Goal: Information Seeking & Learning: Learn about a topic

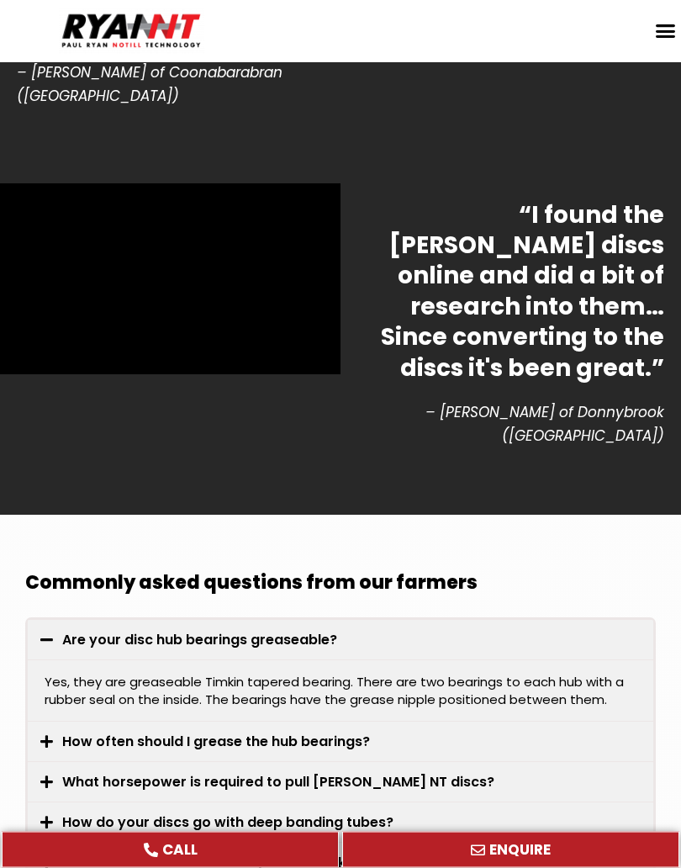
scroll to position [4732, 0]
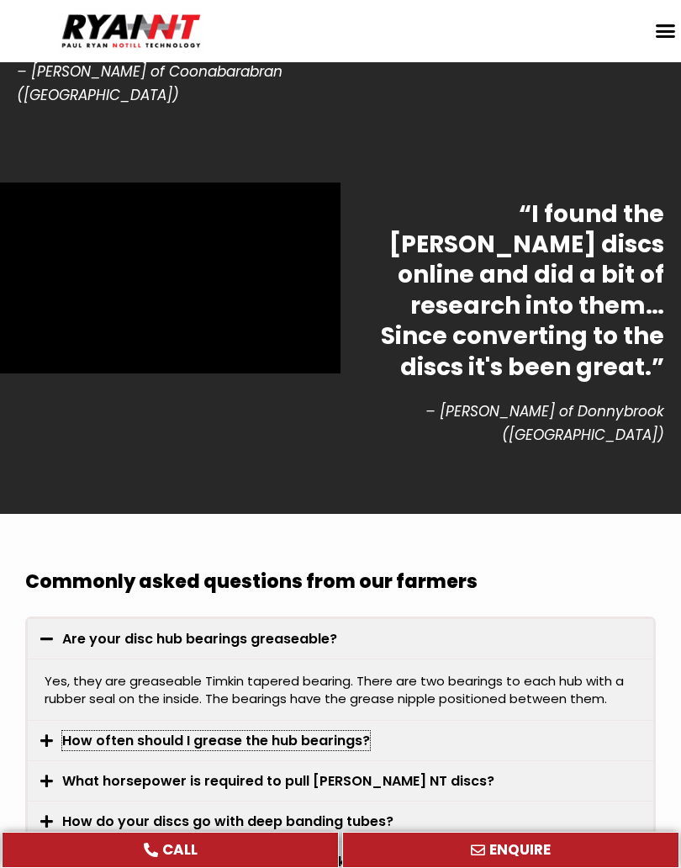
click at [348, 731] on link "How often should I grease the hub bearings?" at bounding box center [216, 740] width 308 height 19
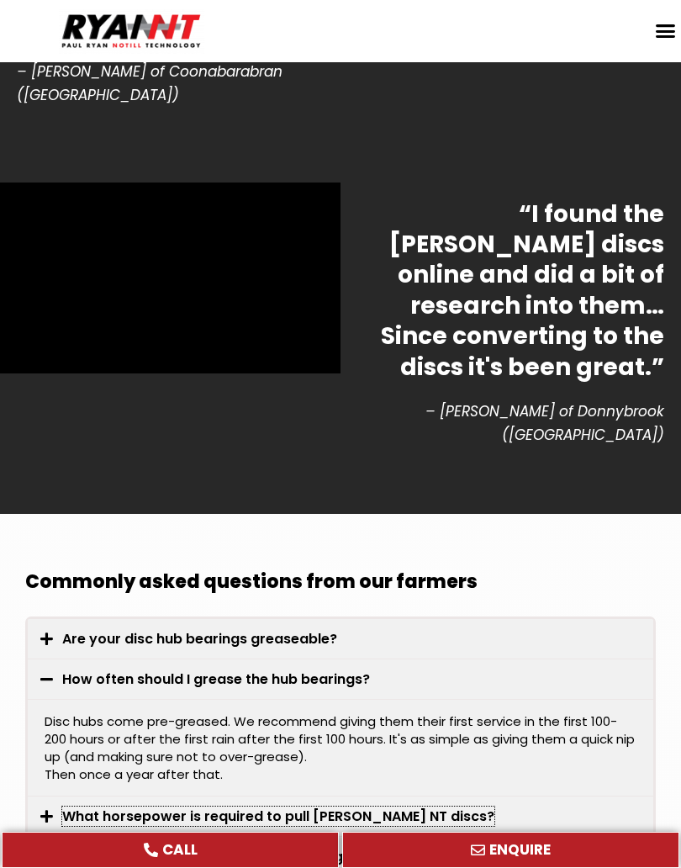
click at [381, 807] on link "What horsepower is required to pull [PERSON_NAME] NT discs?" at bounding box center [278, 816] width 432 height 19
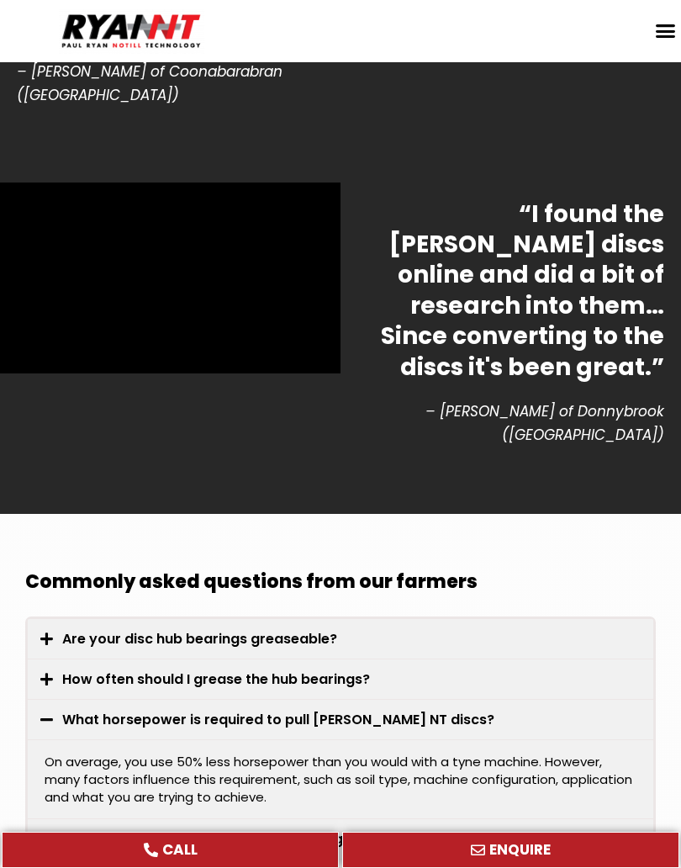
click at [342, 867] on link "What is the maintenance of your discs like?" at bounding box center [212, 879] width 300 height 19
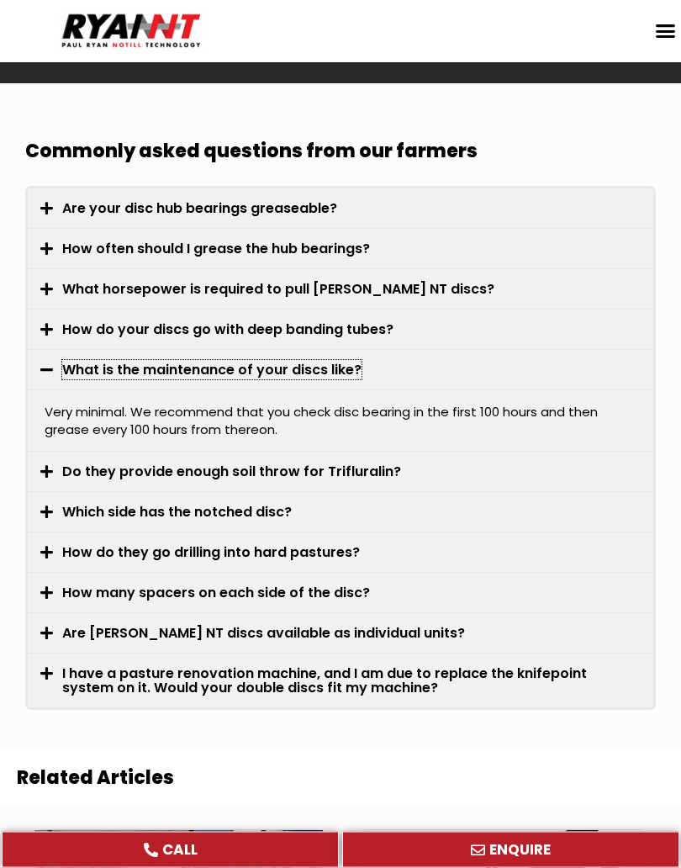
scroll to position [5164, 0]
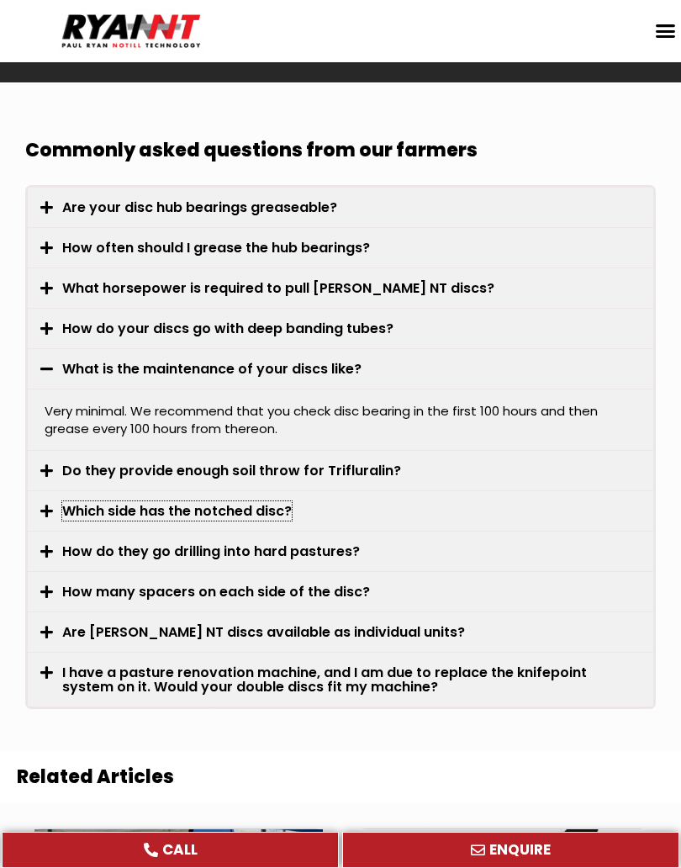
click at [278, 501] on link "Which side has the notched disc?" at bounding box center [177, 510] width 230 height 19
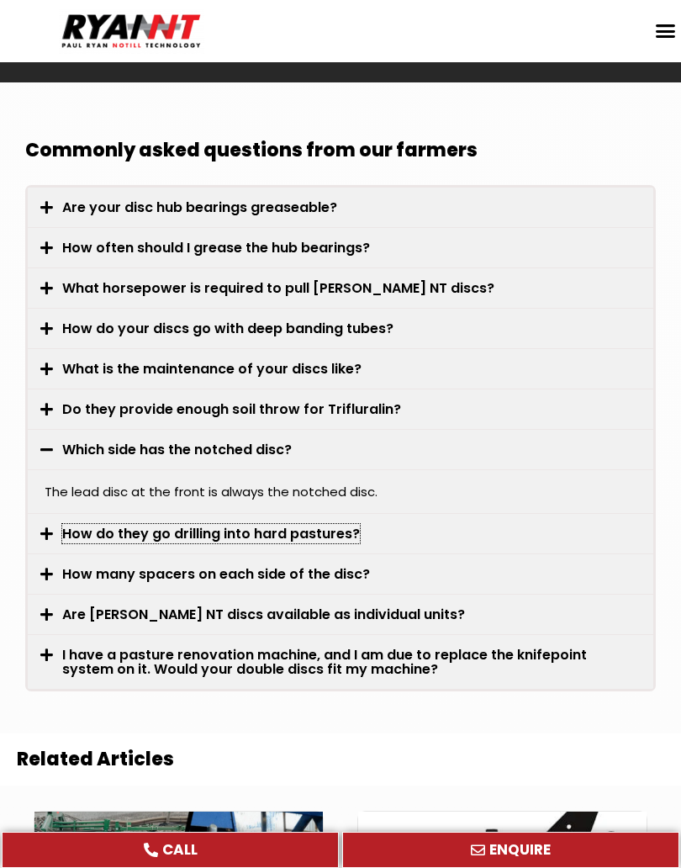
click at [333, 524] on link "How do they go drilling into hard pastures?" at bounding box center [211, 533] width 298 height 19
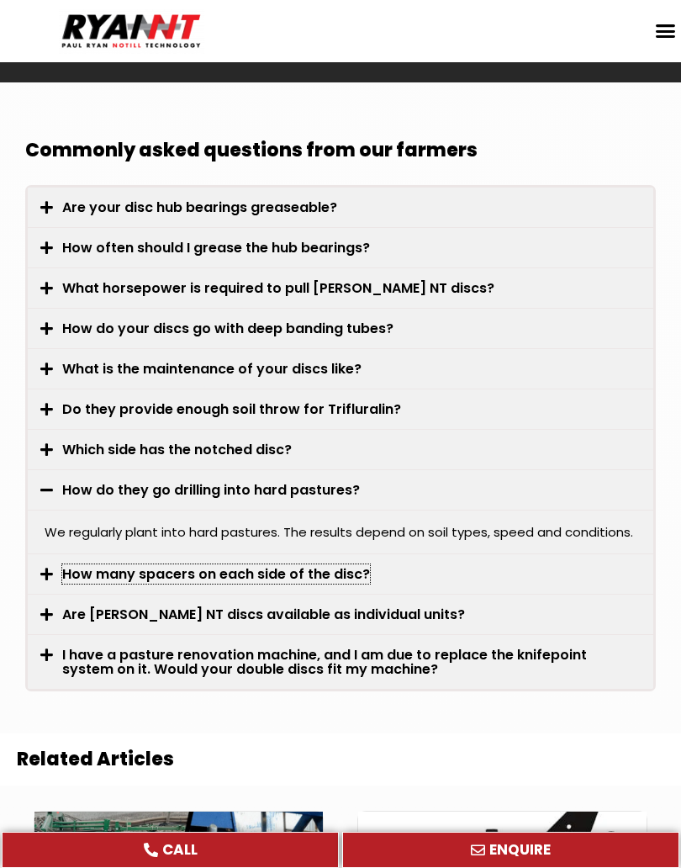
click at [356, 565] on link "How many spacers on each side of the disc?" at bounding box center [216, 574] width 308 height 19
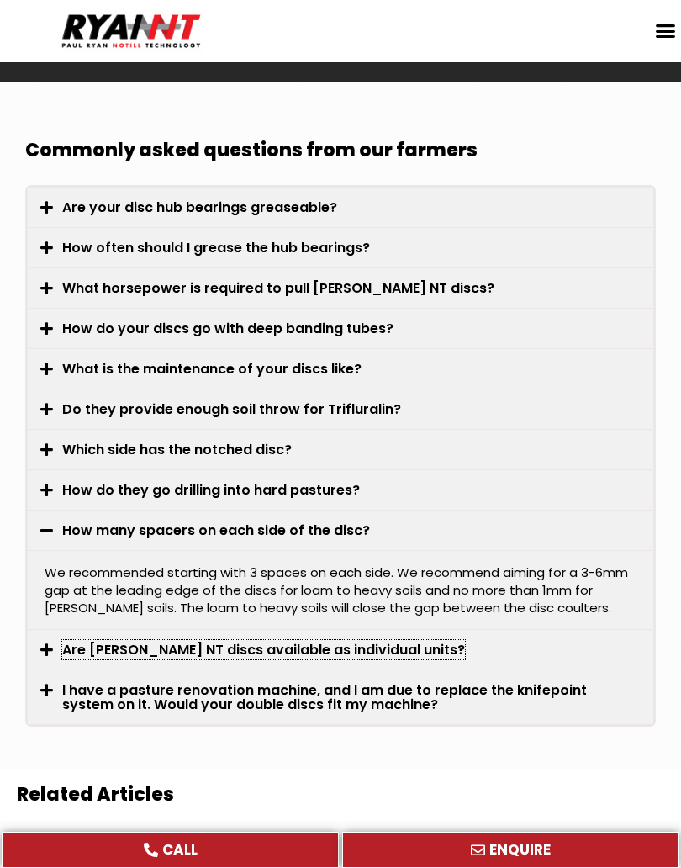
click at [362, 640] on link "Are [PERSON_NAME] NT discs available as individual units?" at bounding box center [263, 649] width 403 height 19
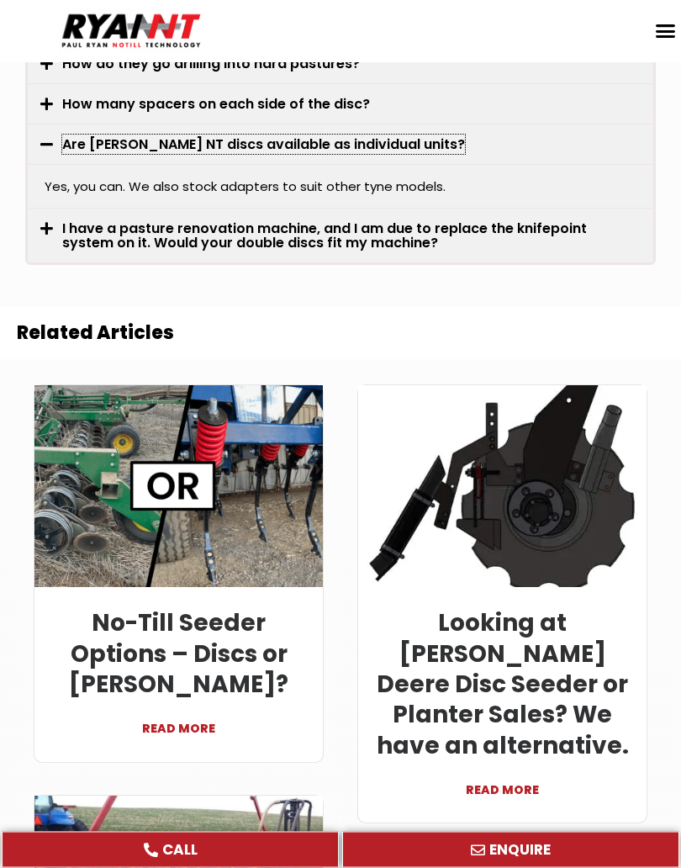
scroll to position [5590, 0]
click at [220, 700] on link "READ MORE" at bounding box center [178, 720] width 263 height 40
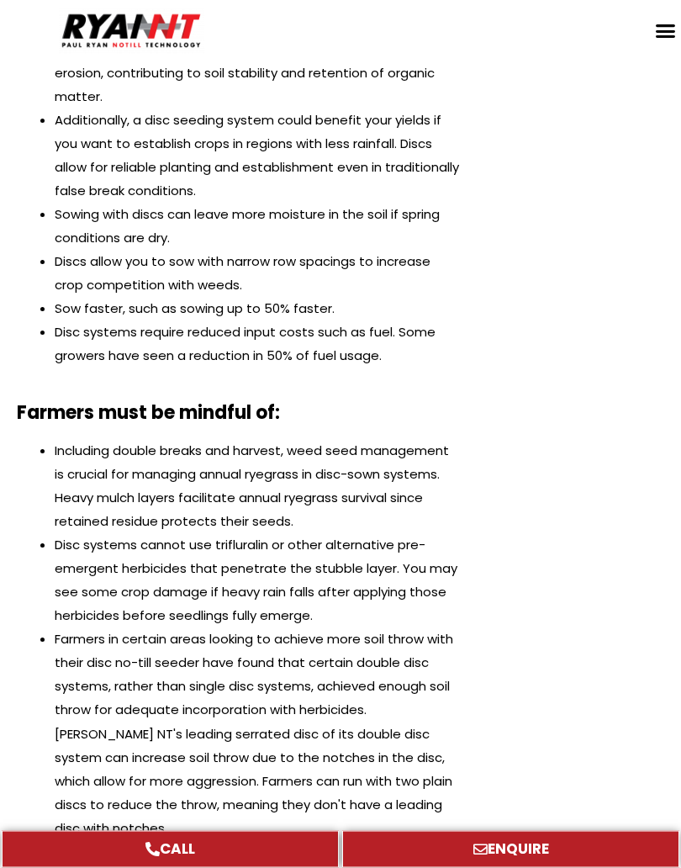
scroll to position [1556, 0]
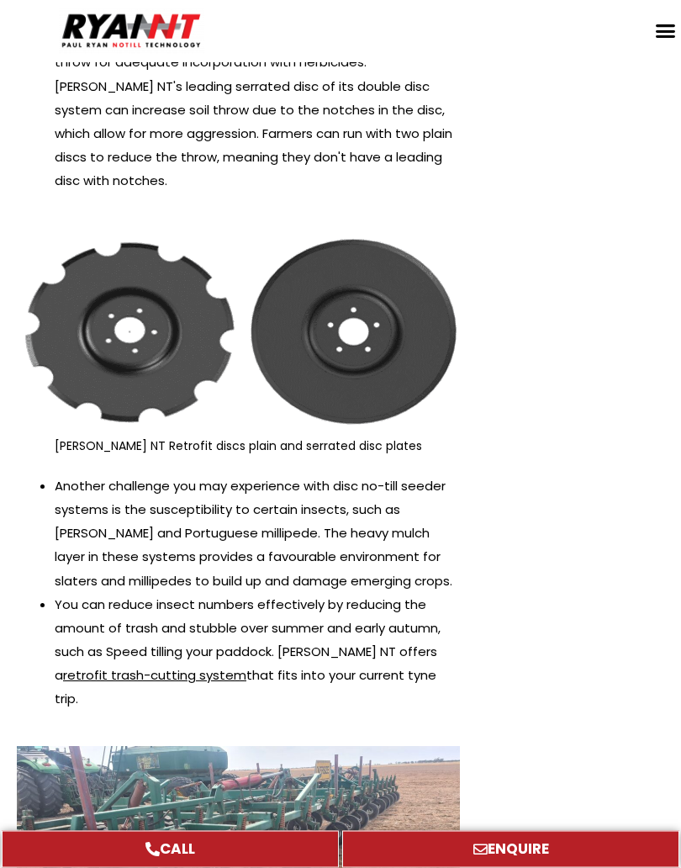
scroll to position [2204, 0]
click at [521, 520] on div "Paul Ryan Paul Ryan is the National Sales Manager of RYAN NT (Ryan Farming Mach…" at bounding box center [579, 711] width 204 height 5539
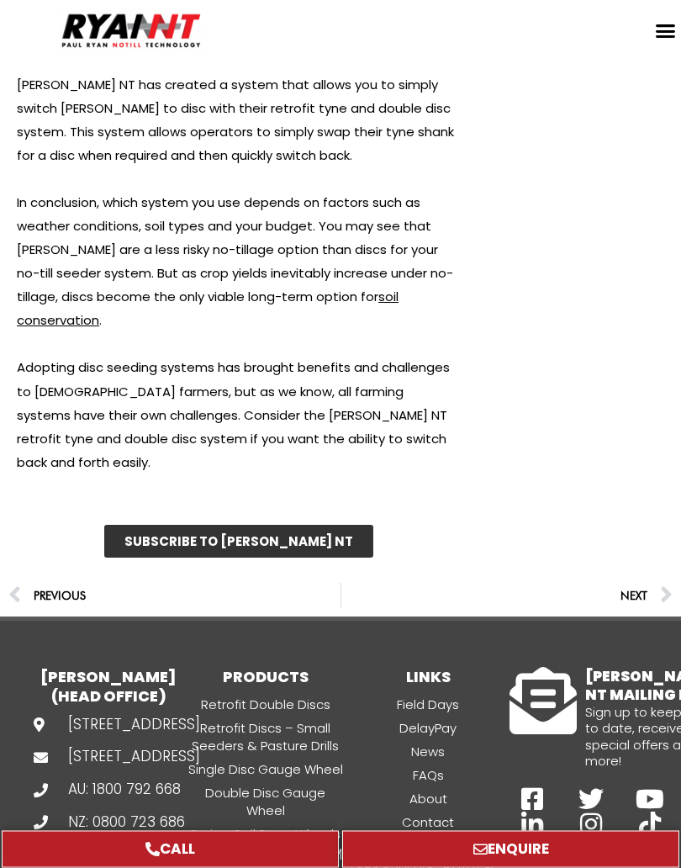
scroll to position [5112, 0]
